Goal: Task Accomplishment & Management: Manage account settings

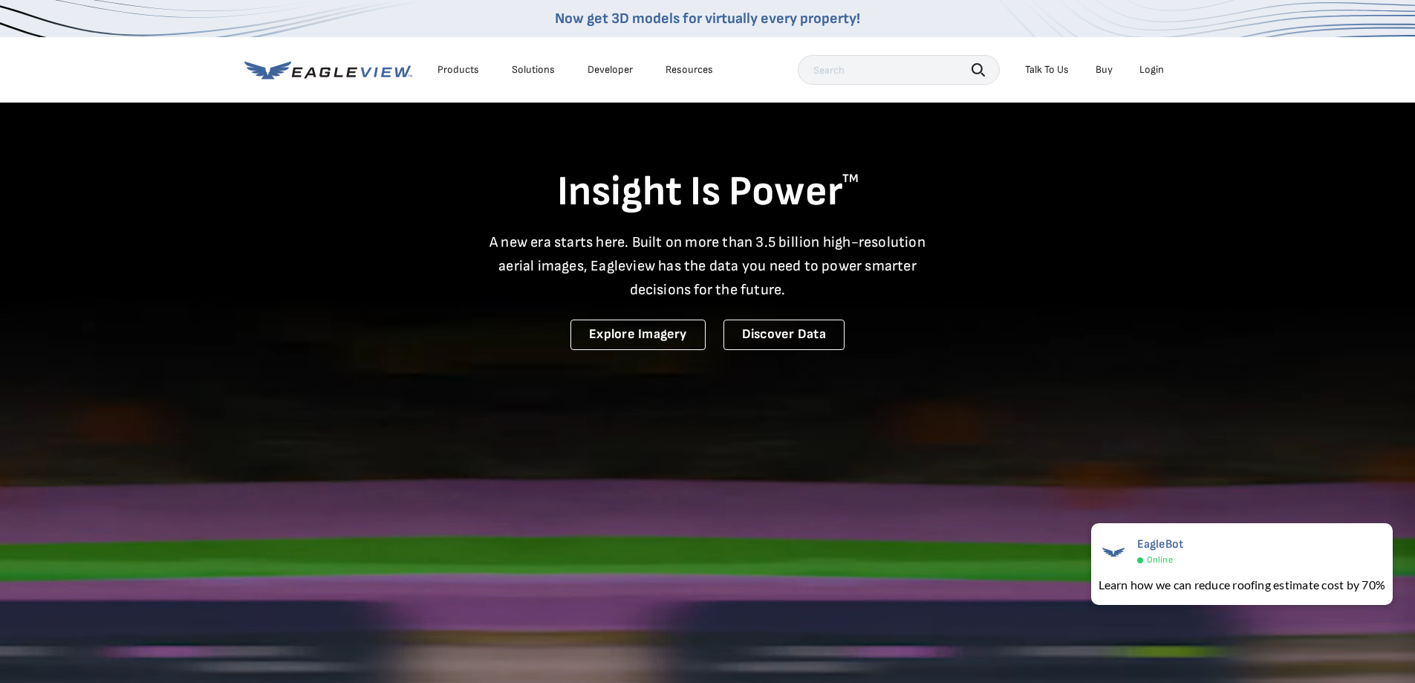
click at [1157, 59] on li "Login" at bounding box center [1151, 70] width 39 height 22
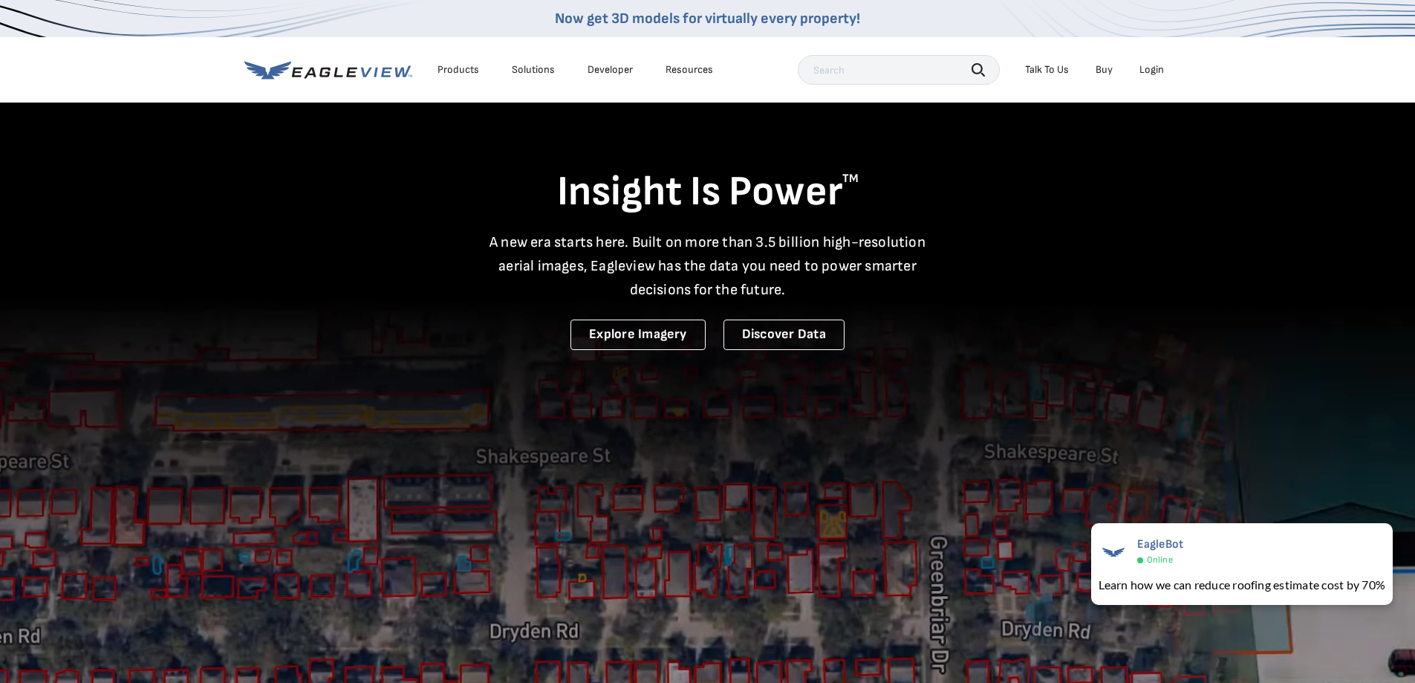
click at [1158, 69] on div "Login" at bounding box center [1151, 69] width 25 height 13
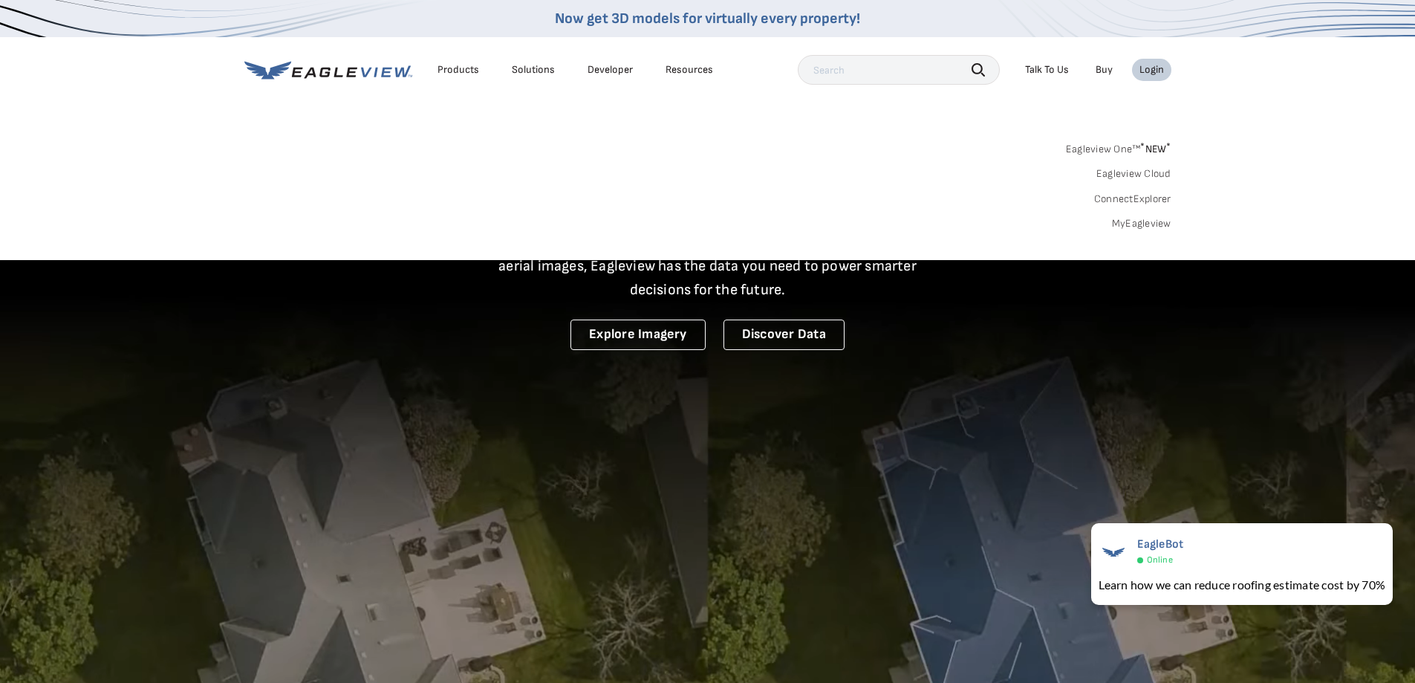
click at [1136, 221] on link "MyEagleview" at bounding box center [1141, 223] width 59 height 13
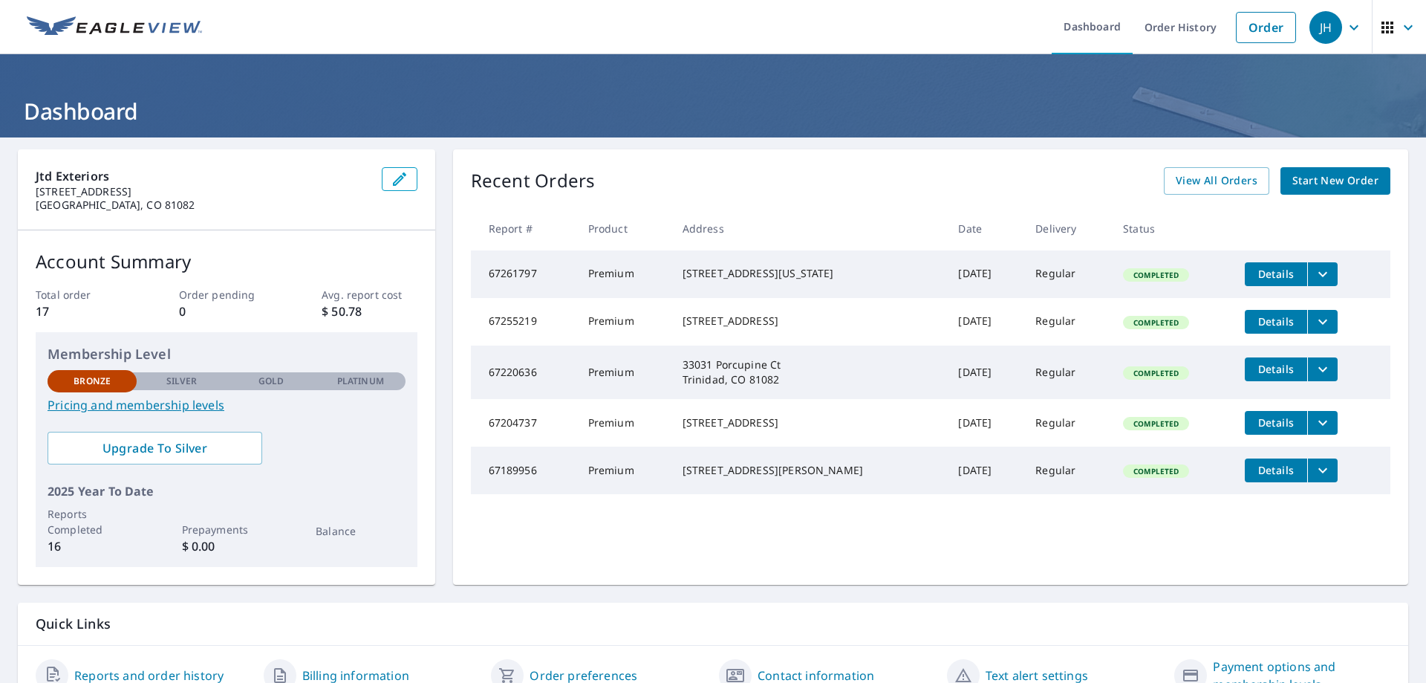
click at [1254, 328] on span "Details" at bounding box center [1276, 321] width 45 height 14
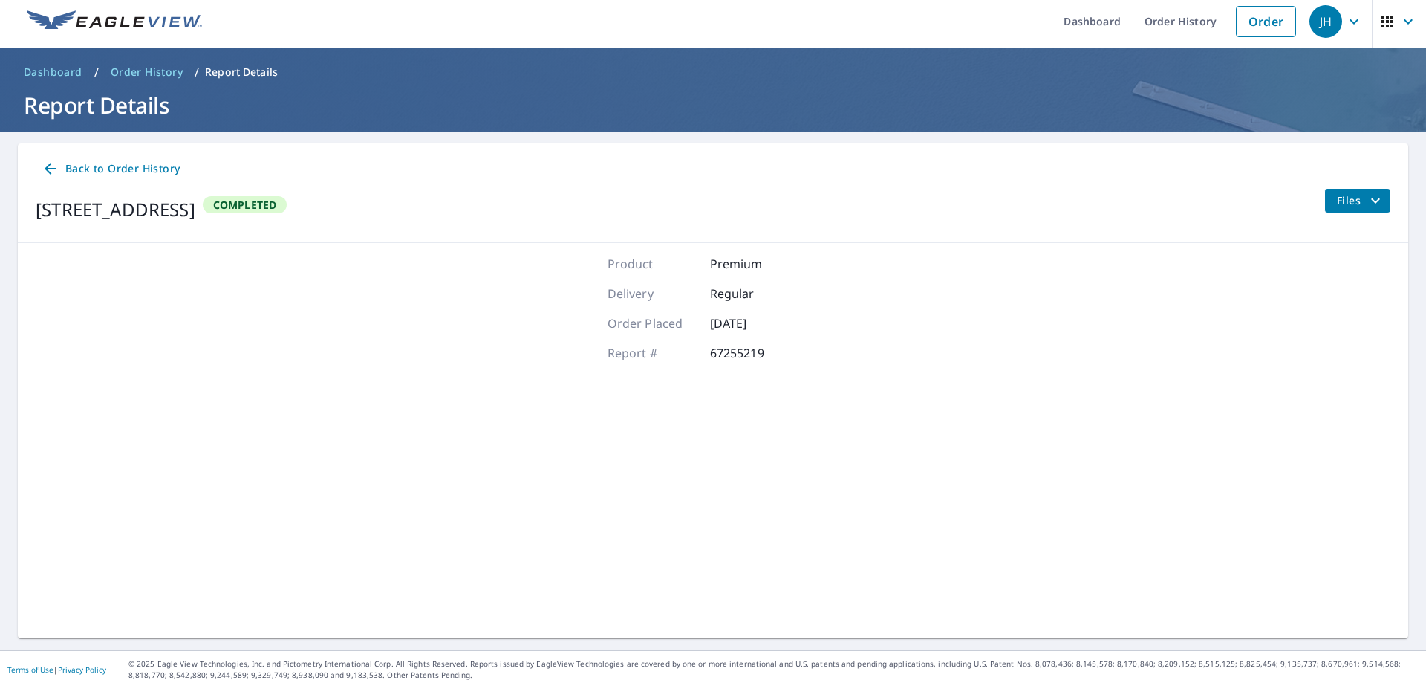
scroll to position [11, 0]
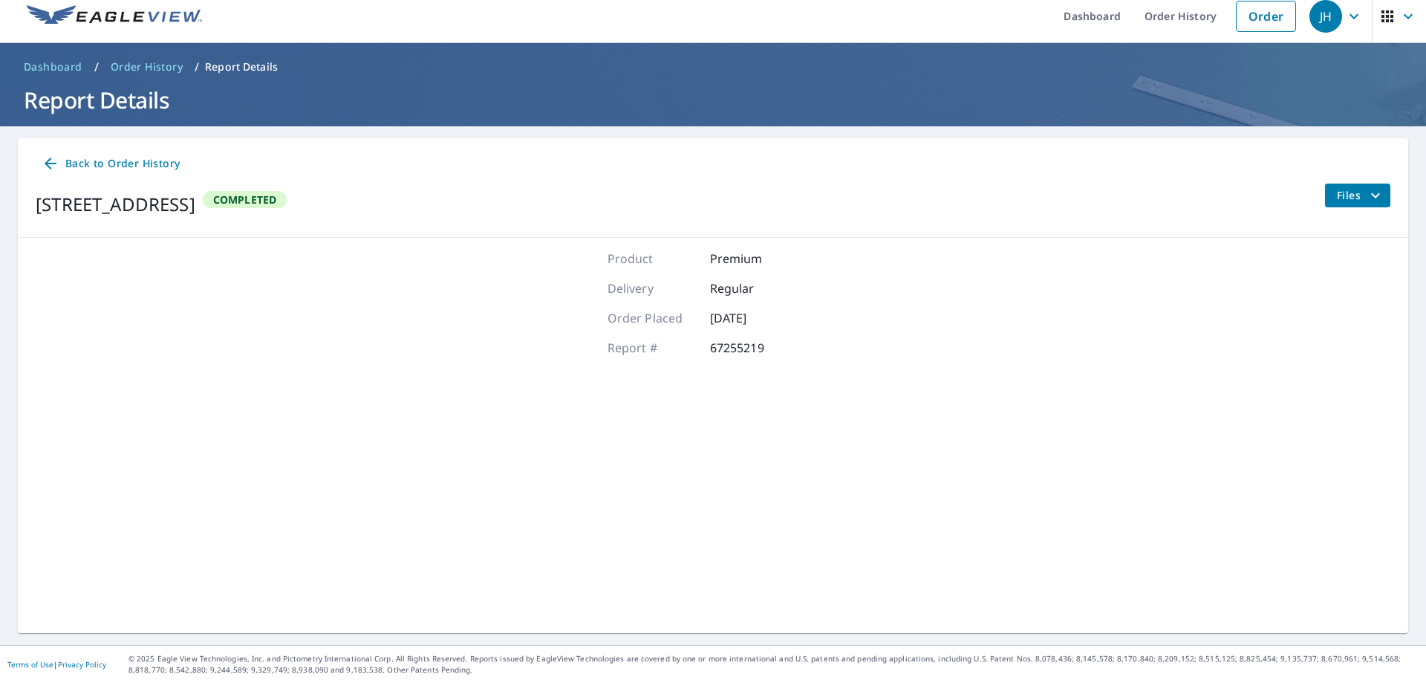
click at [1348, 196] on span "Files" at bounding box center [1361, 195] width 48 height 18
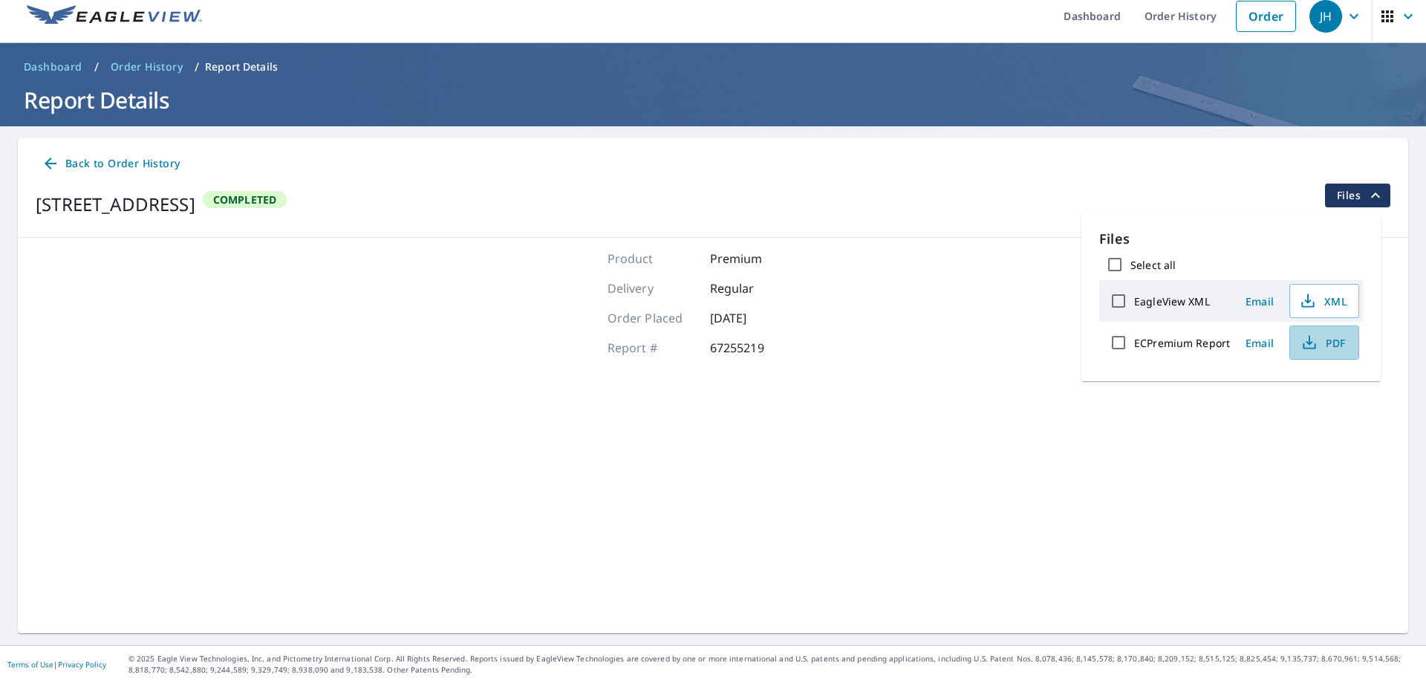
click at [1316, 342] on icon "button" at bounding box center [1310, 342] width 18 height 18
